Goal: Task Accomplishment & Management: Manage account settings

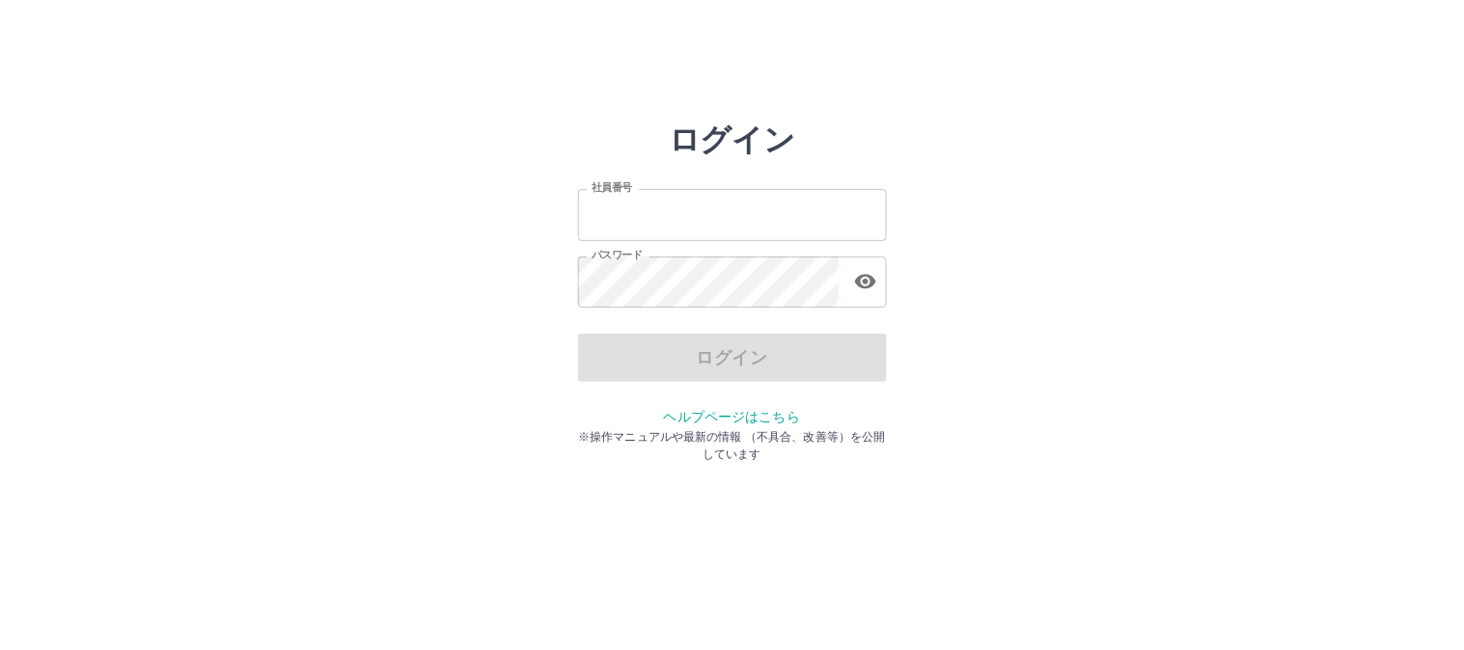
type input "*******"
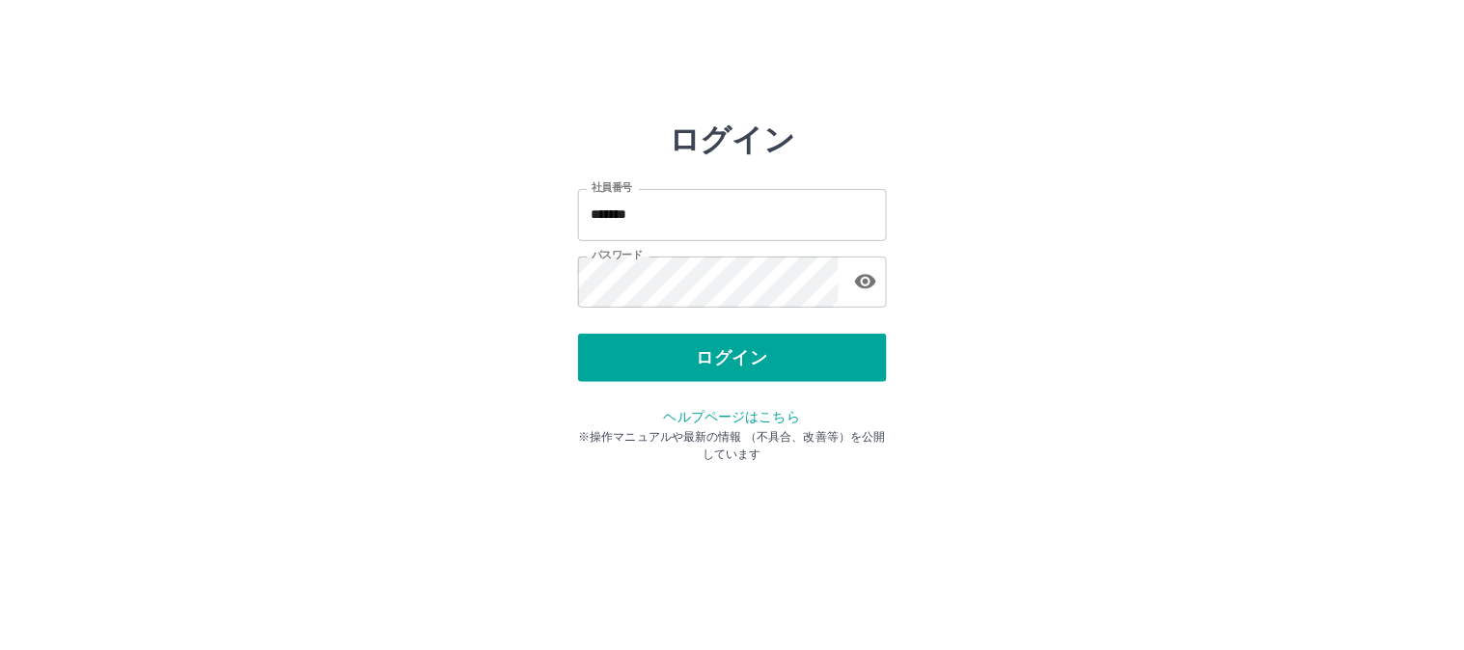
click at [700, 371] on div "ログイン" at bounding box center [732, 358] width 309 height 48
click at [700, 371] on button "ログイン" at bounding box center [732, 358] width 309 height 48
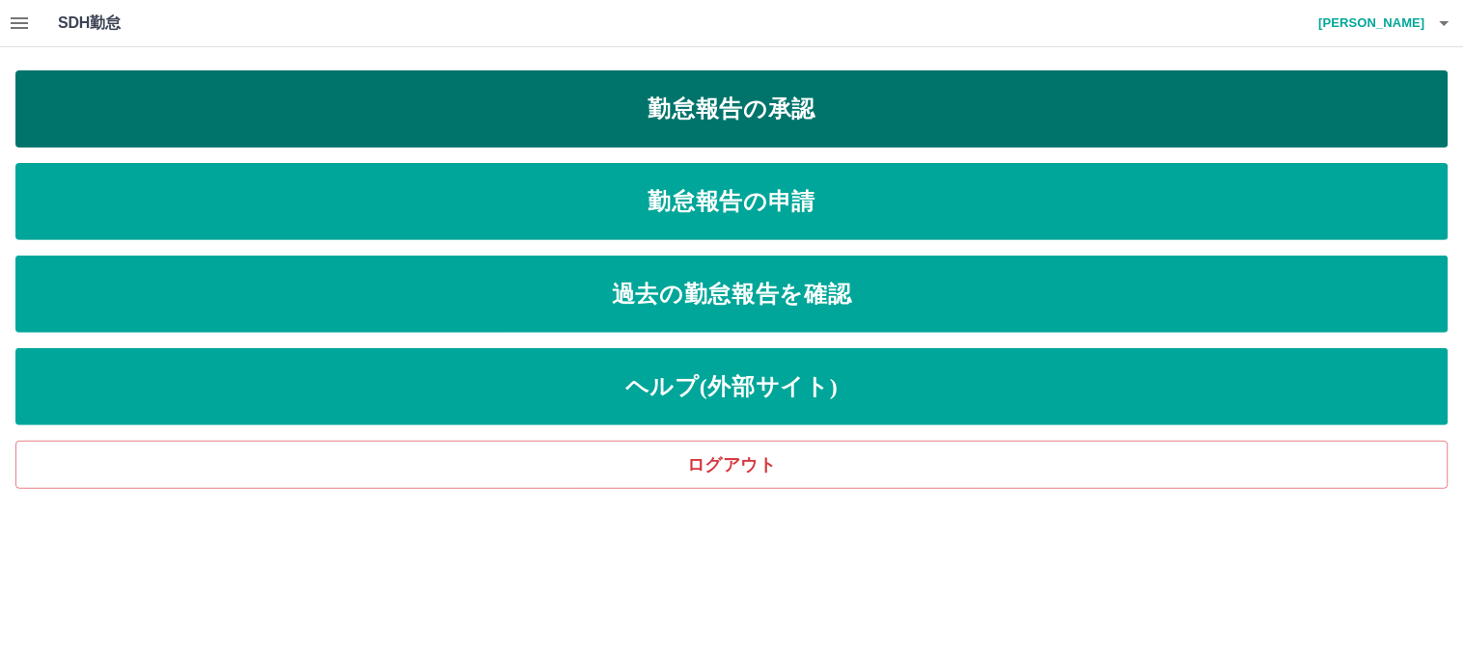
click at [653, 97] on link "勤怠報告の承認" at bounding box center [731, 108] width 1433 height 77
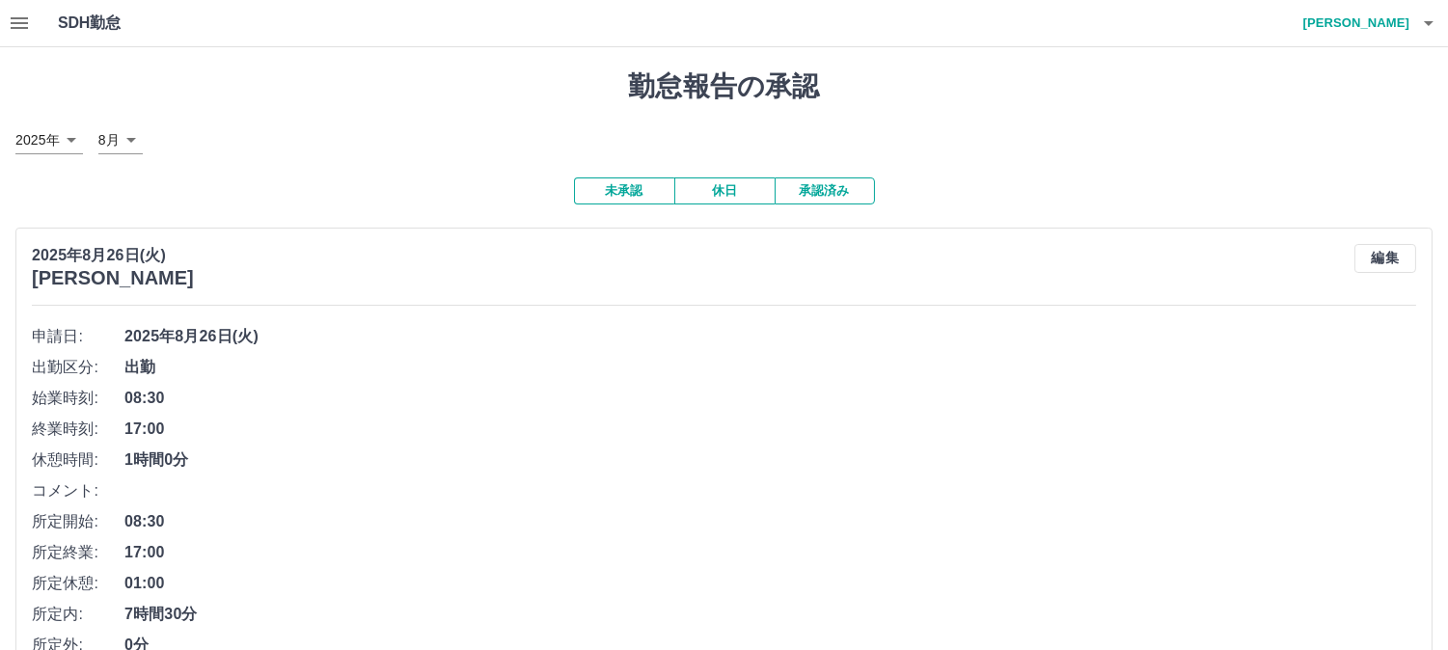
click at [1405, 15] on h4 "梨本　悦子" at bounding box center [1352, 23] width 116 height 46
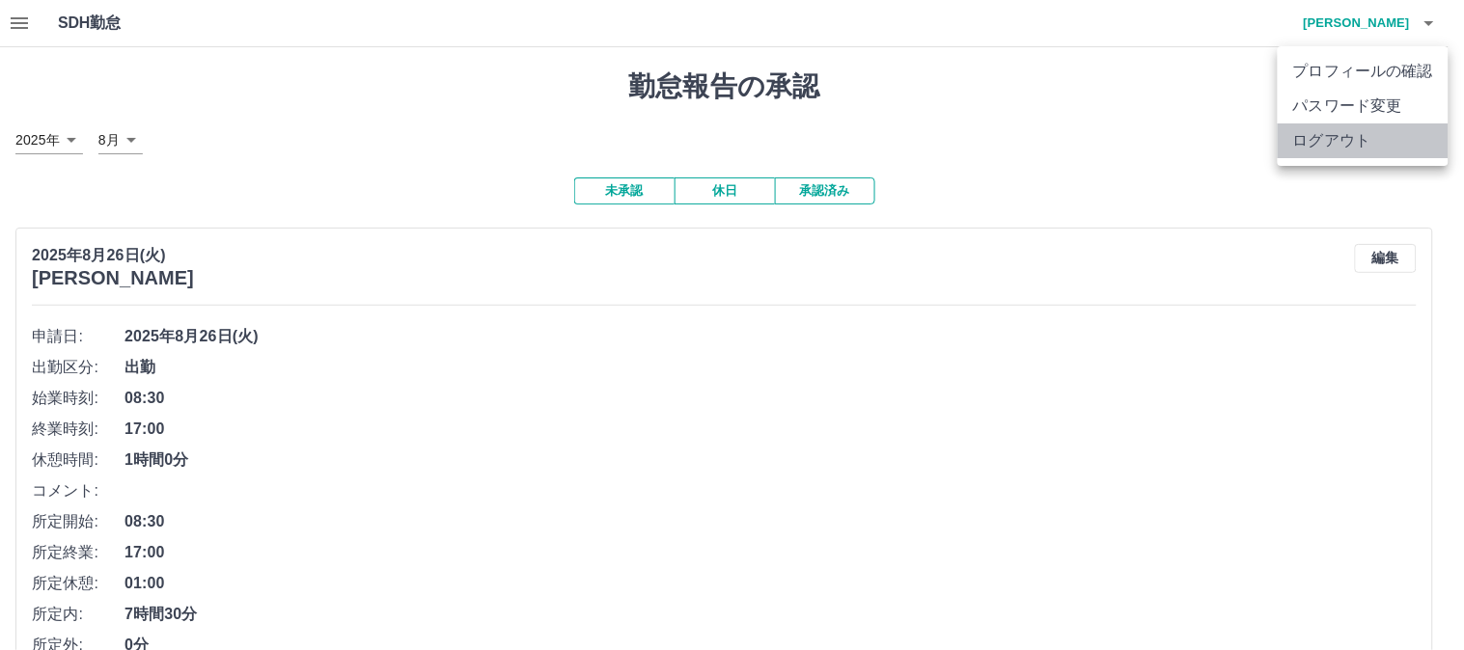
click at [1355, 147] on li "ログアウト" at bounding box center [1363, 141] width 171 height 35
